Goal: Communication & Community: Answer question/provide support

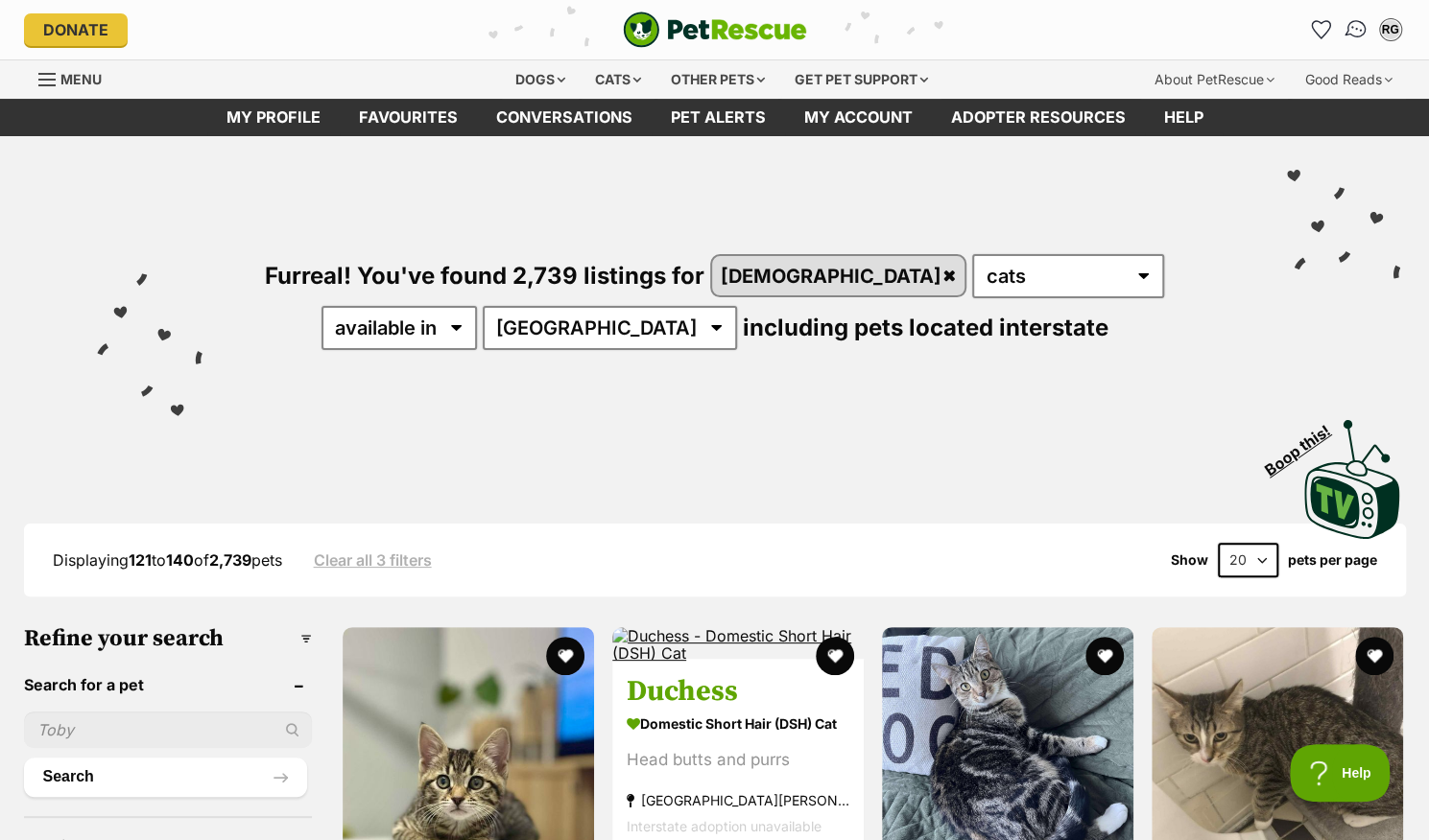
click at [1351, 19] on img "Conversations" at bounding box center [1356, 29] width 26 height 25
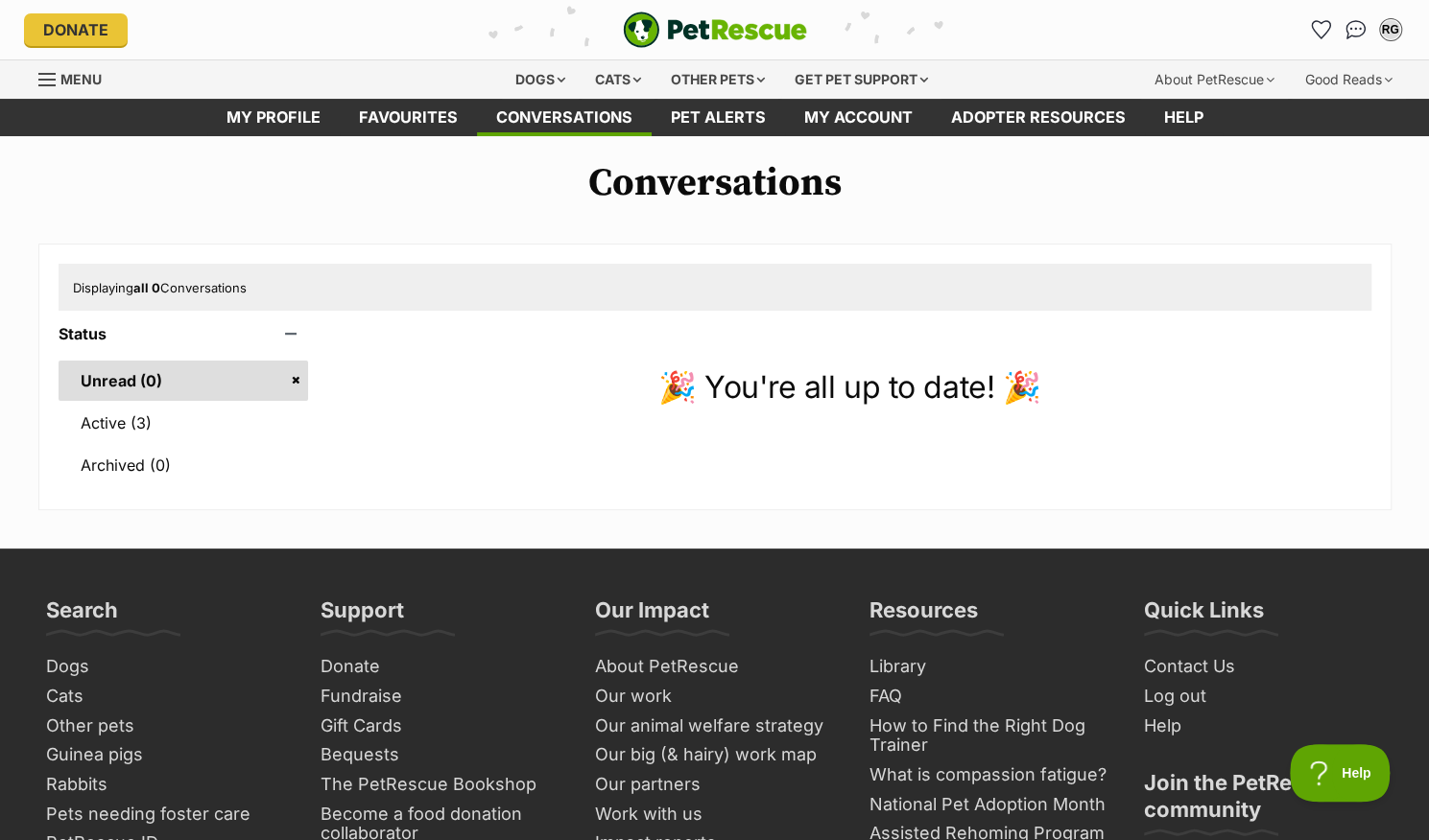
click at [670, 484] on div "Status Unread (0) Active (3) Archived (0) 🎉 You're all up to date! 🎉" at bounding box center [715, 408] width 1313 height 165
click at [142, 423] on link "Active (3)" at bounding box center [184, 422] width 251 height 40
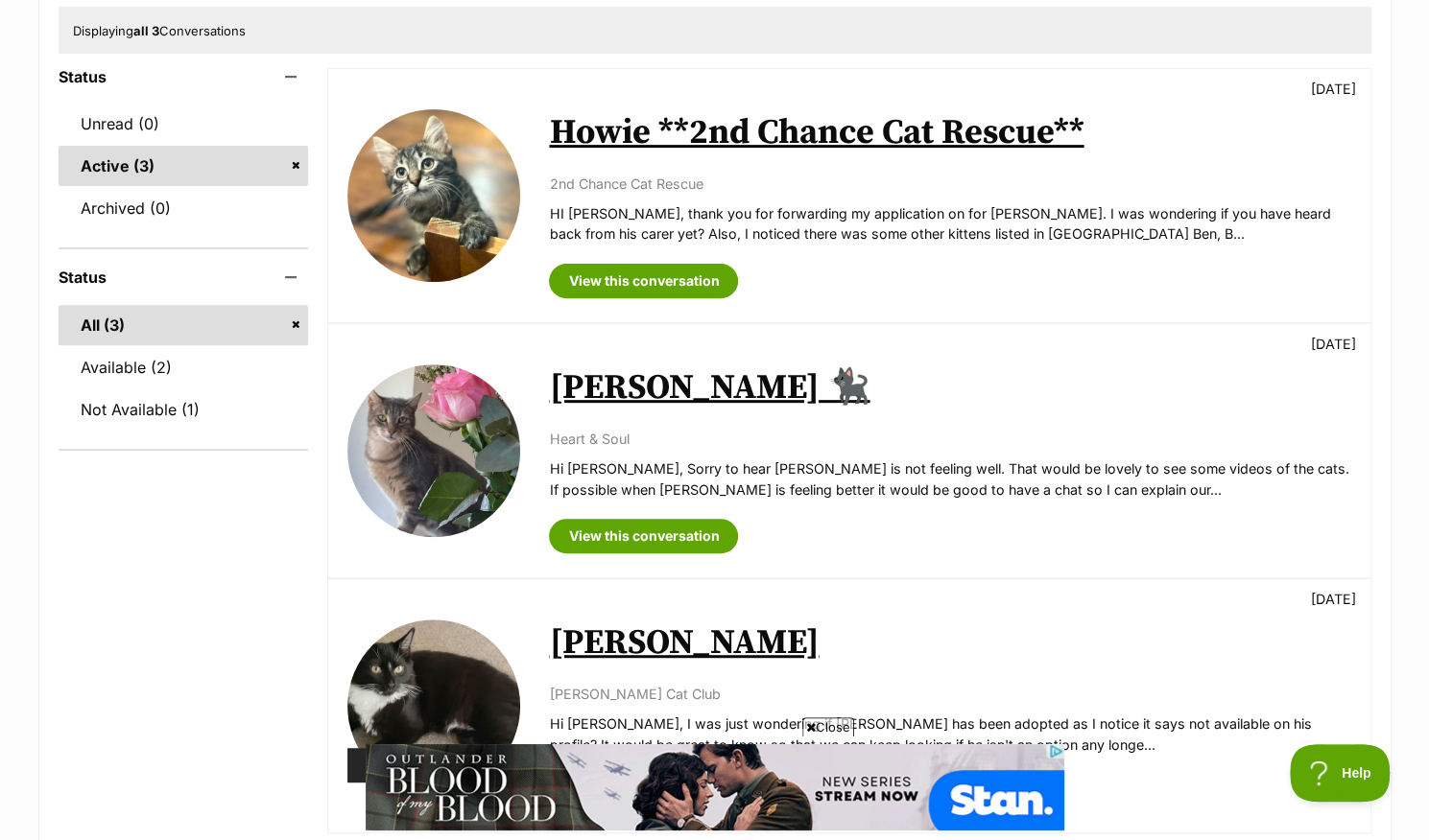
scroll to position [248, 0]
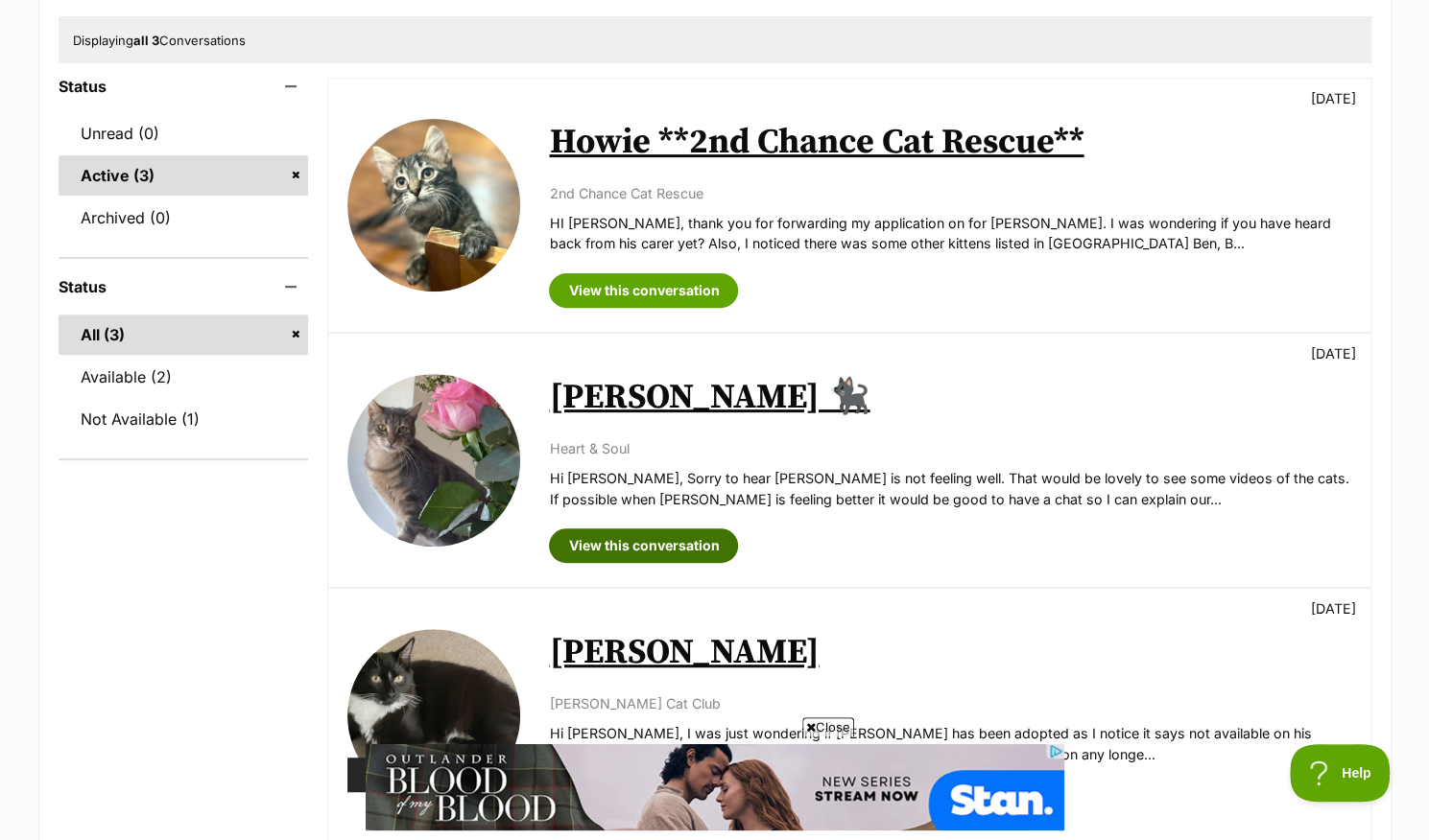
click at [640, 542] on link "View this conversation" at bounding box center [643, 545] width 189 height 35
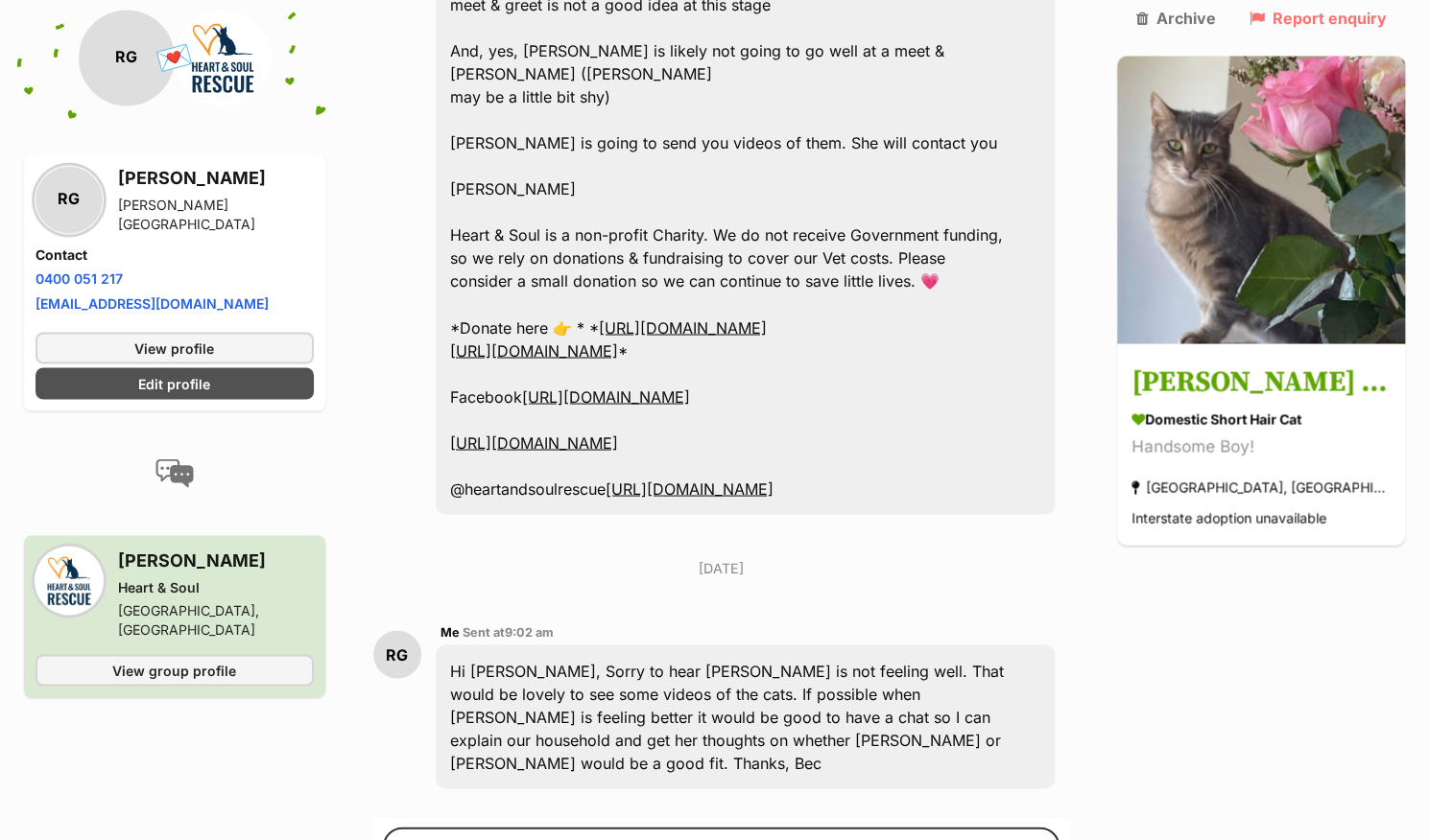
scroll to position [6245, 0]
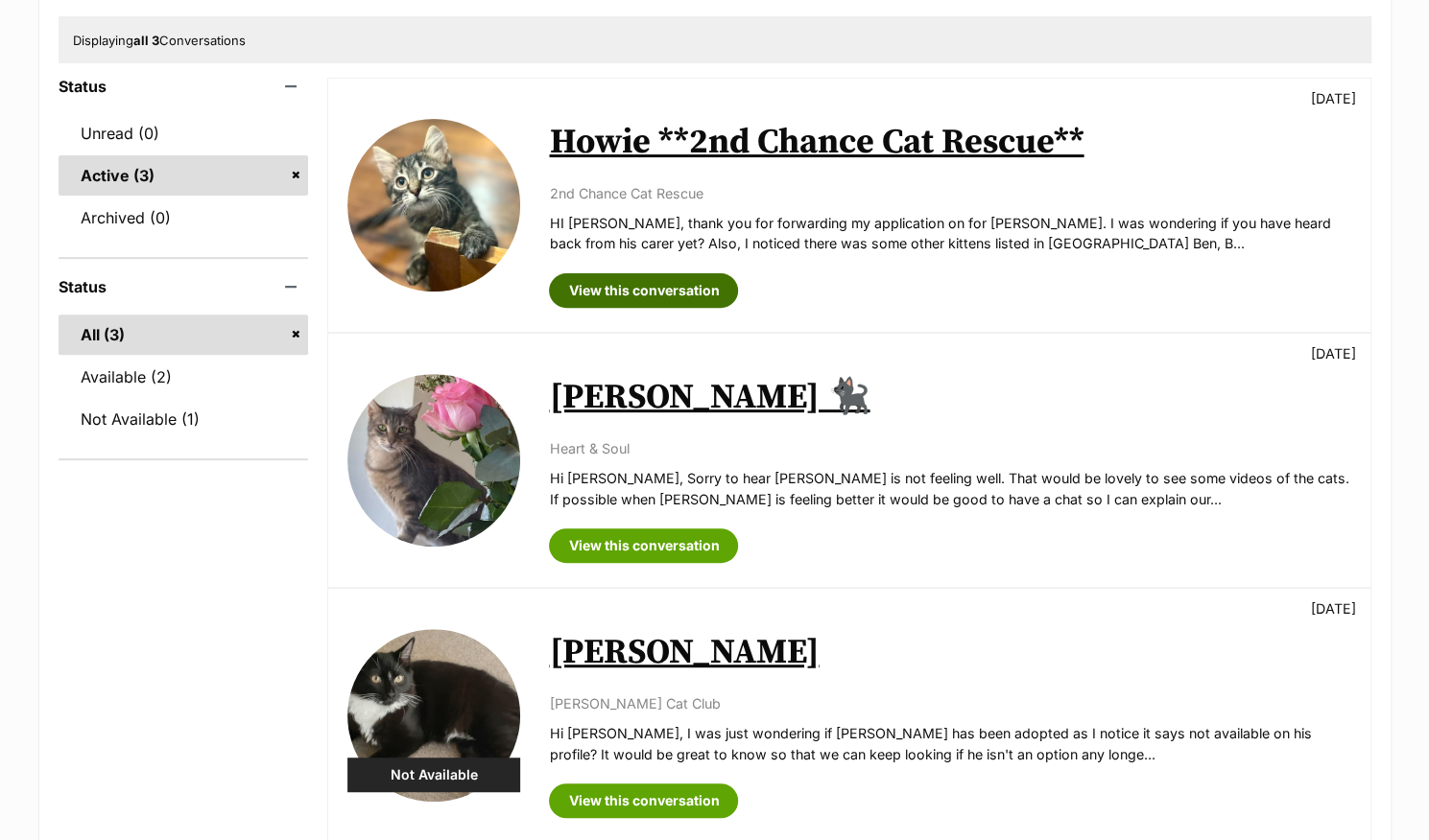
click at [657, 291] on link "View this conversation" at bounding box center [643, 291] width 189 height 35
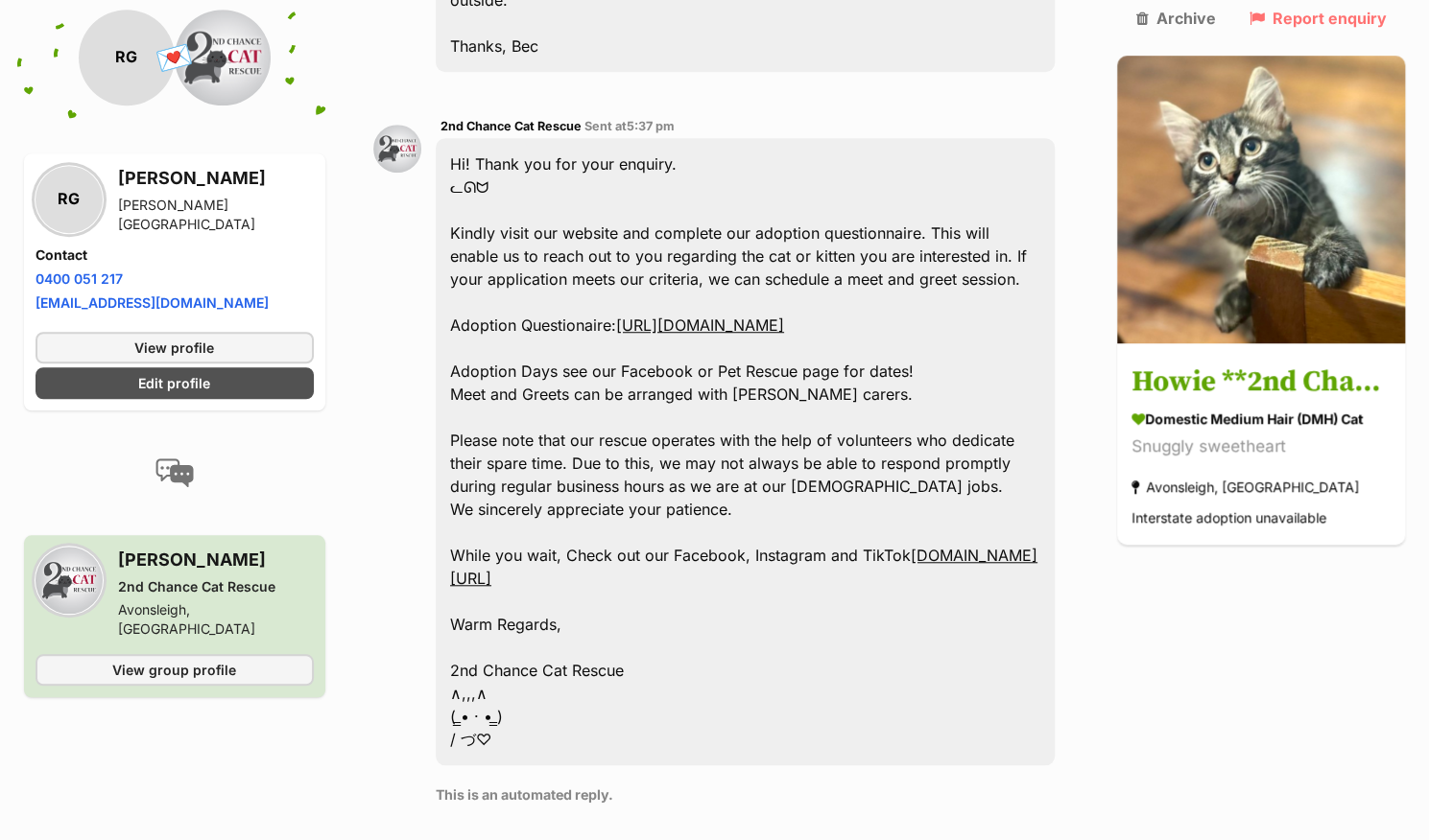
scroll to position [676, 0]
click at [617, 315] on link "[URL][DOMAIN_NAME]" at bounding box center [701, 324] width 168 height 19
